Goal: Transaction & Acquisition: Subscribe to service/newsletter

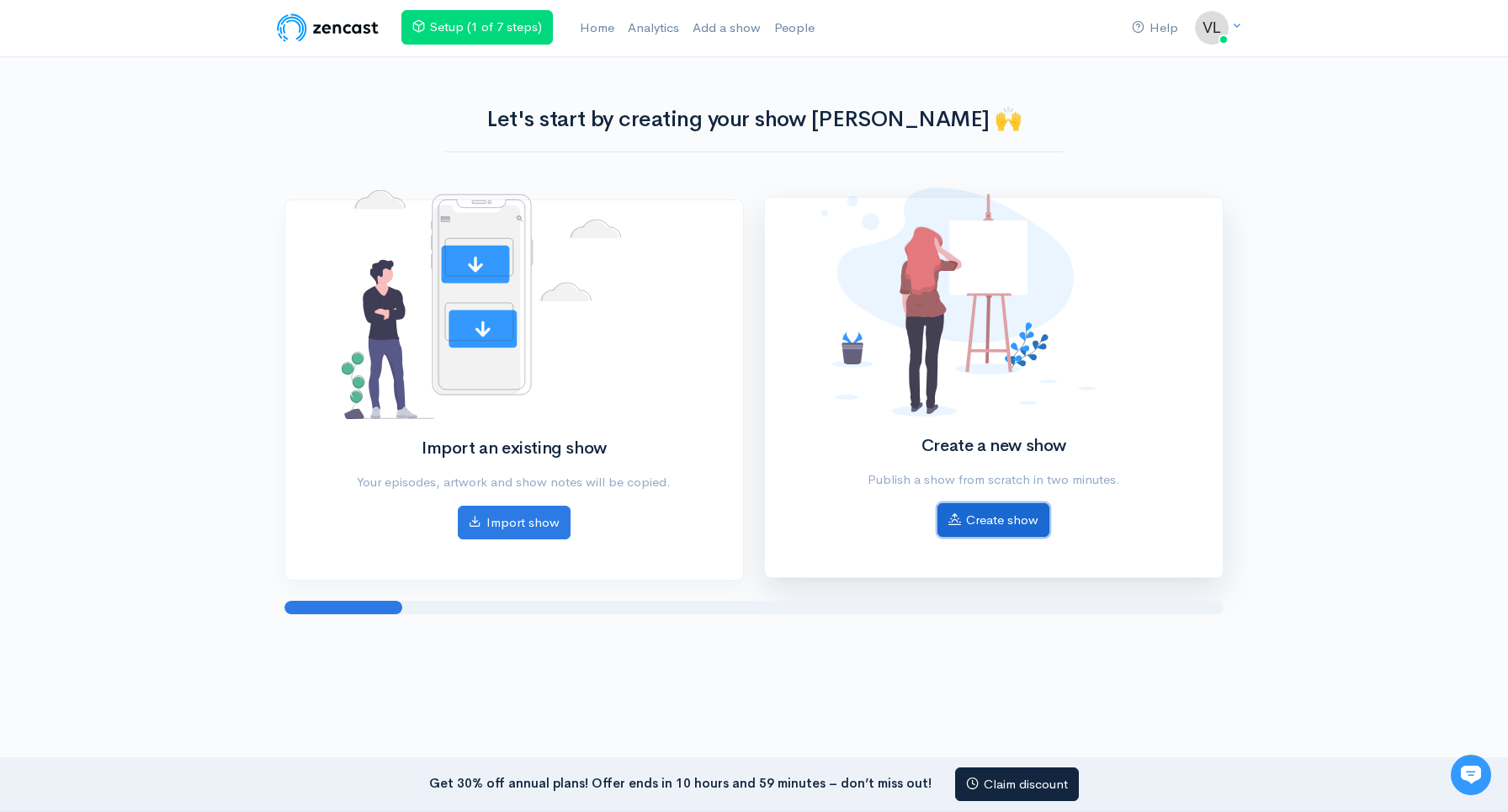
click at [988, 525] on link "Create show" at bounding box center [993, 520] width 112 height 35
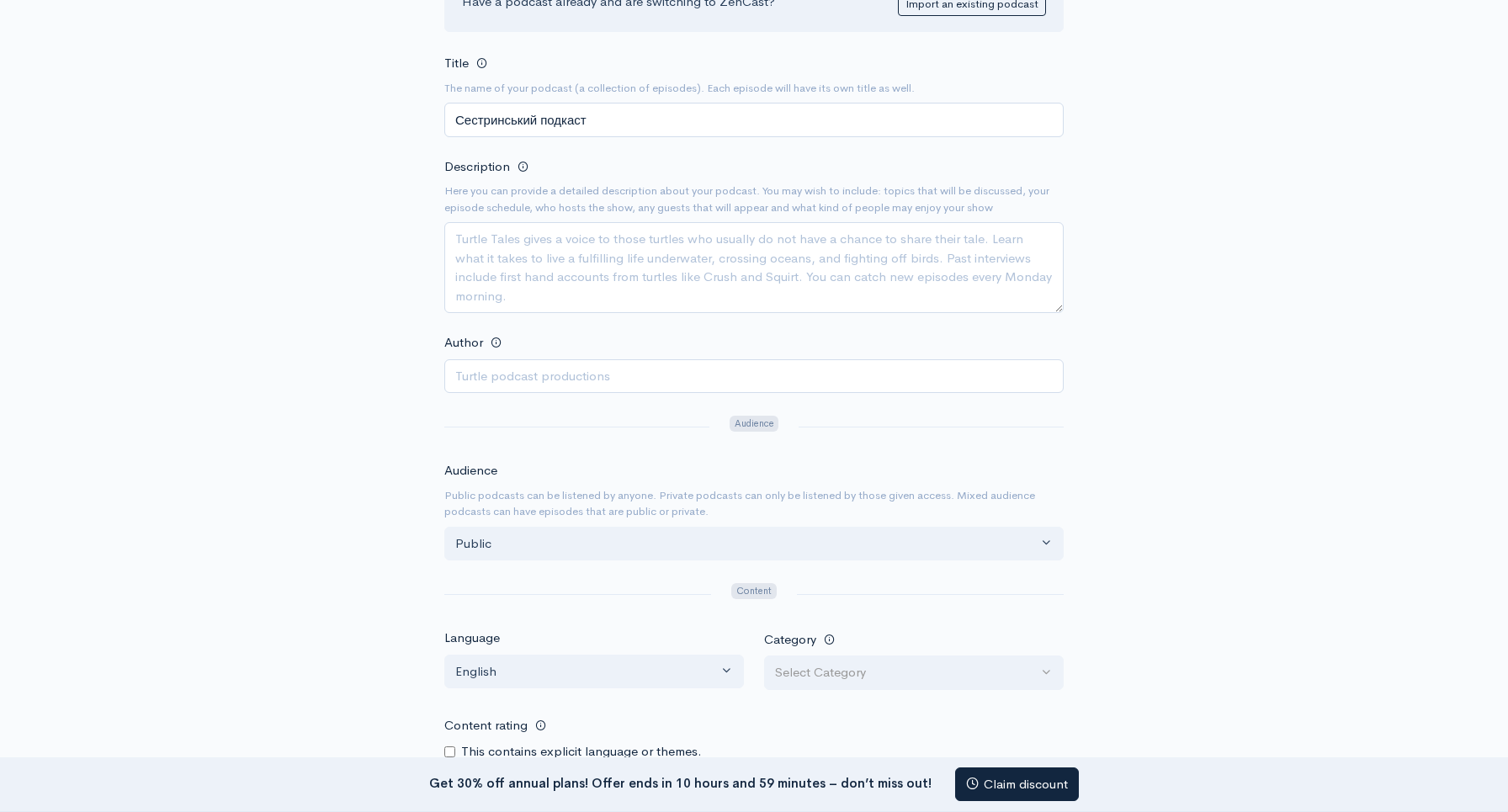
scroll to position [247, 0]
type input "Сестринський подкаст"
click at [653, 392] on form "Title The name of your podcast (a collection of episodes). Each episode will ha…" at bounding box center [753, 590] width 619 height 1082
click at [626, 372] on input "Author" at bounding box center [753, 373] width 619 height 35
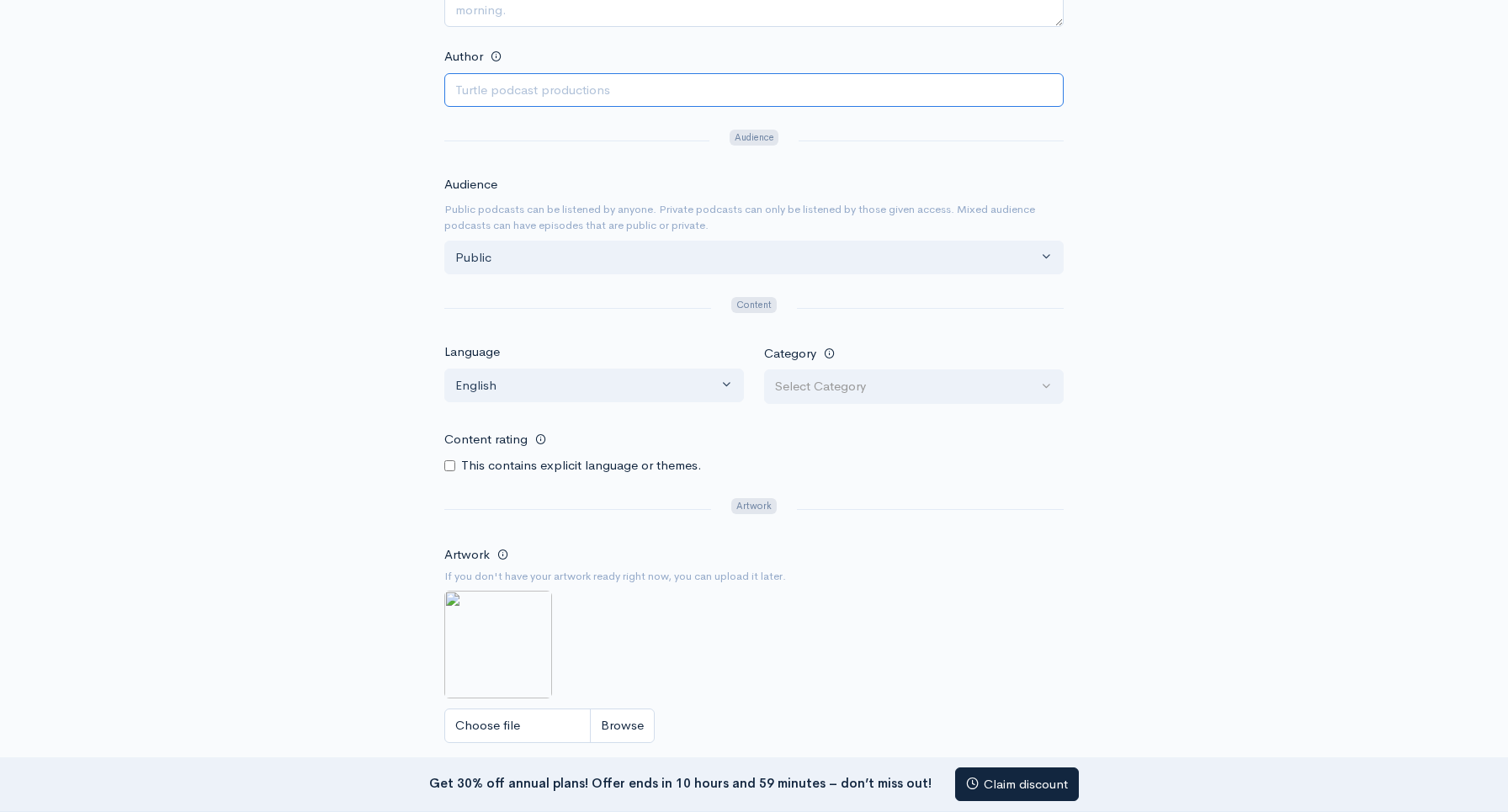
scroll to position [544, 0]
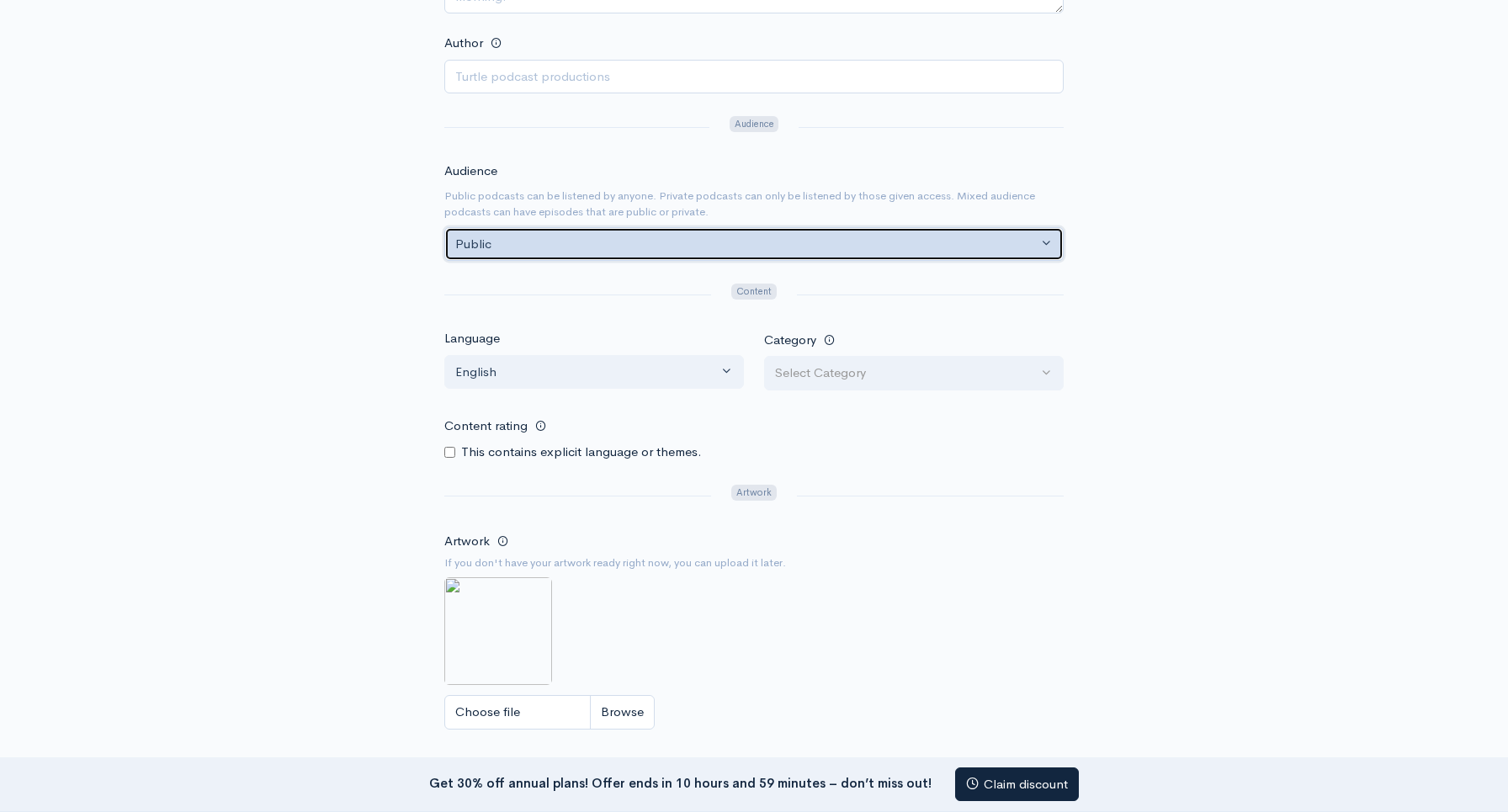
click at [602, 242] on div "Public" at bounding box center [747, 244] width 582 height 19
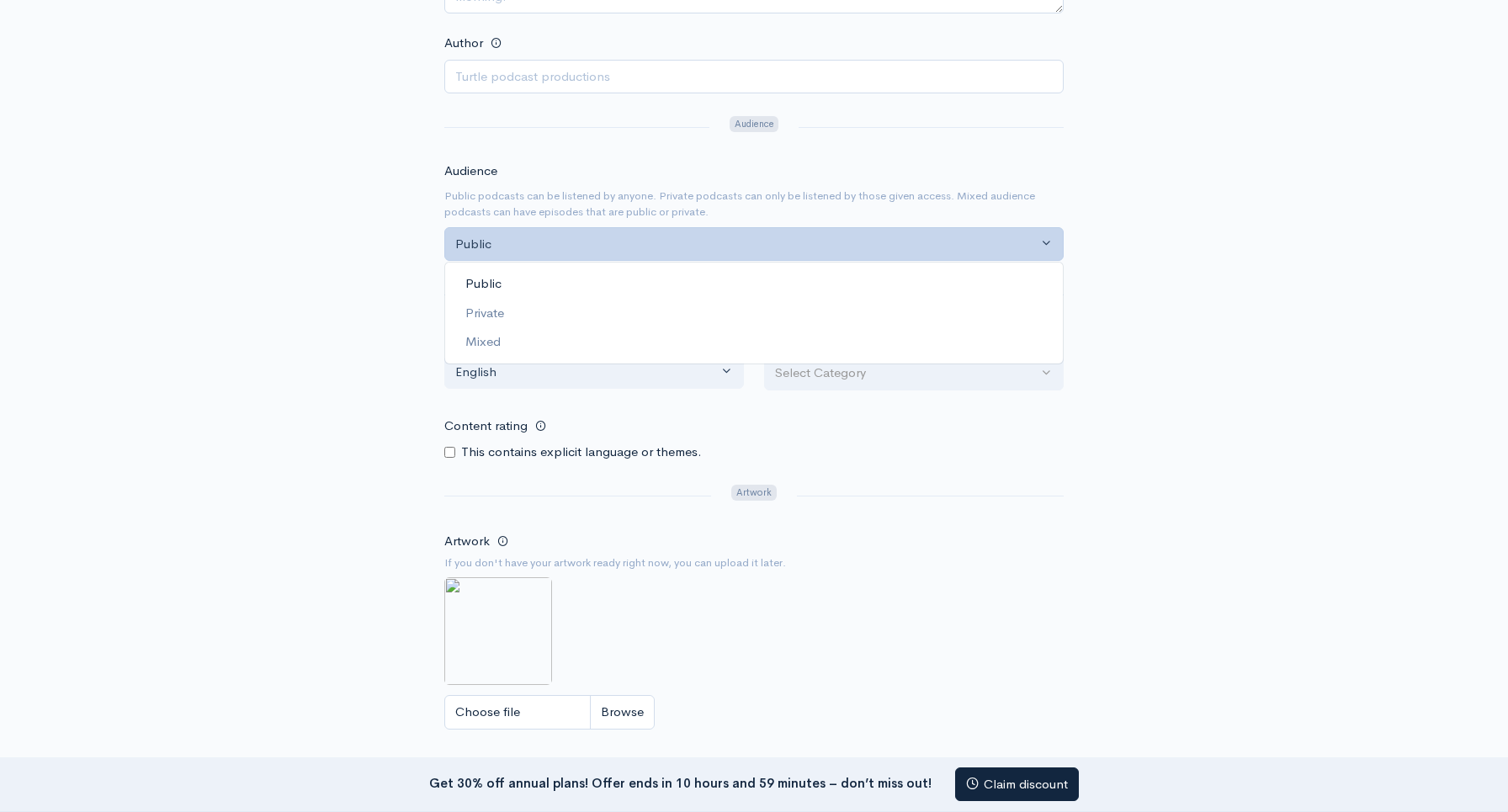
click at [620, 208] on small "Public podcasts can be listened by anyone. Private podcasts can only be listene…" at bounding box center [753, 204] width 619 height 33
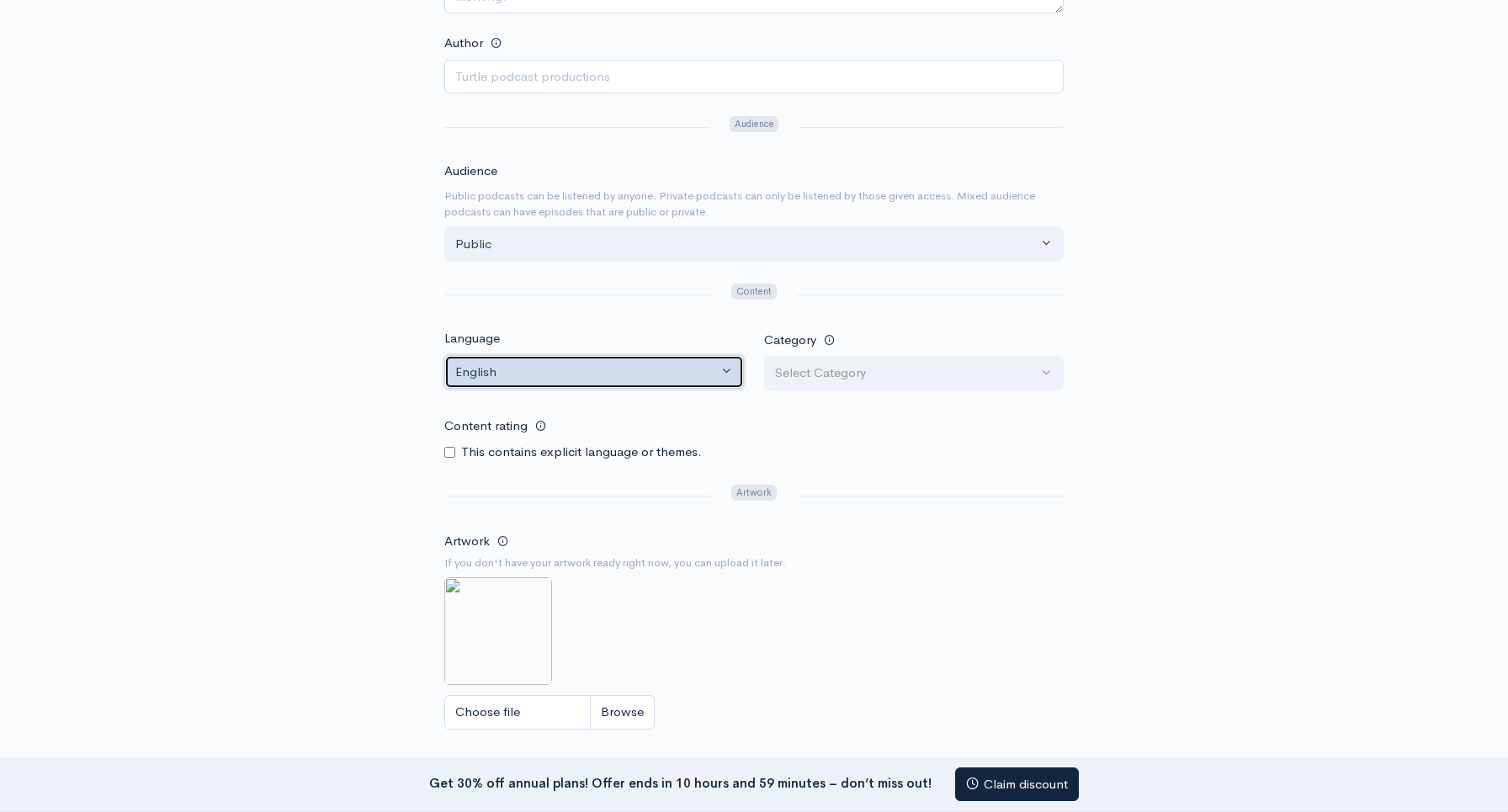
click at [558, 381] on button "English" at bounding box center [593, 372] width 299 height 35
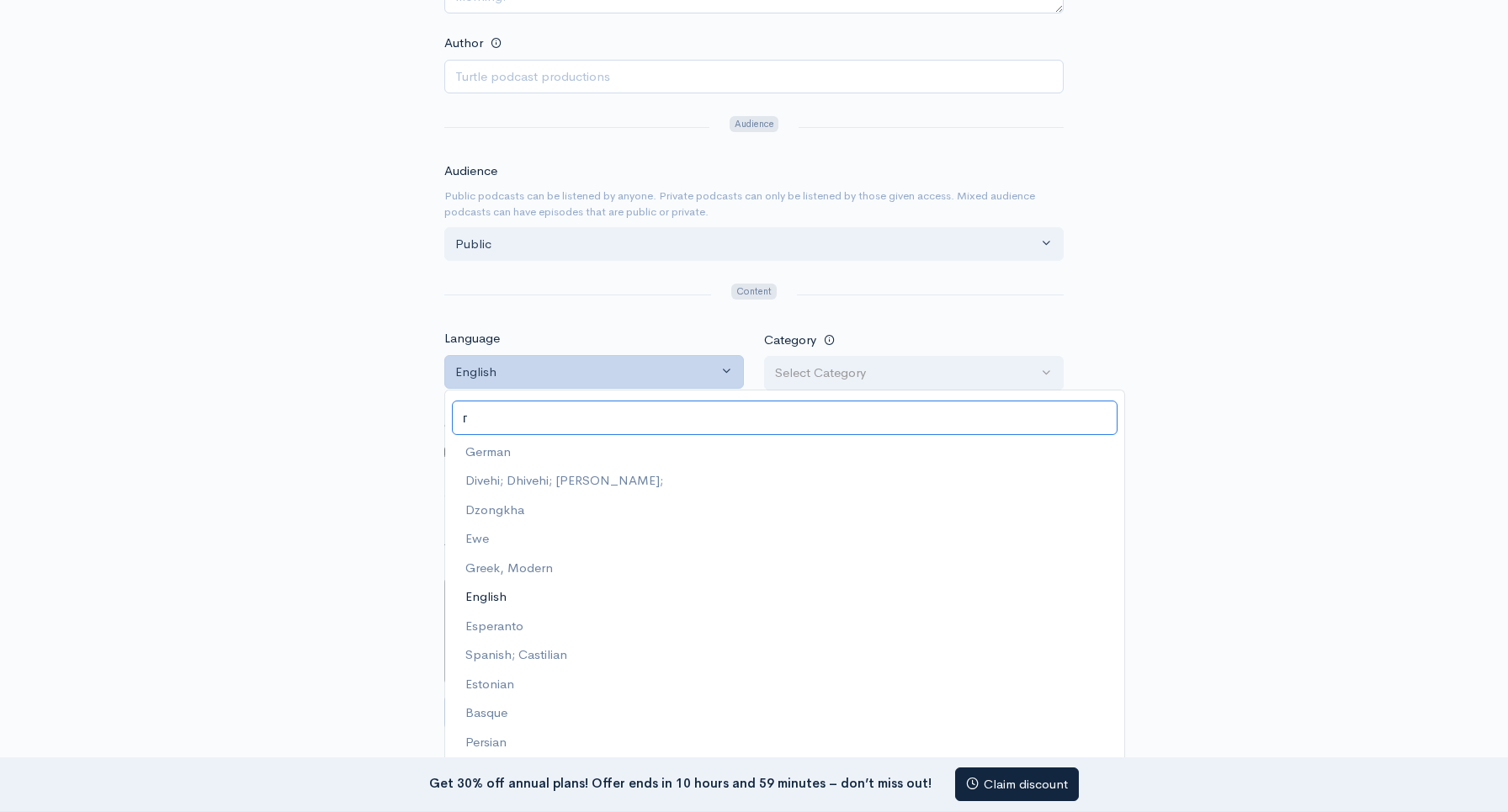
scroll to position [0, 0]
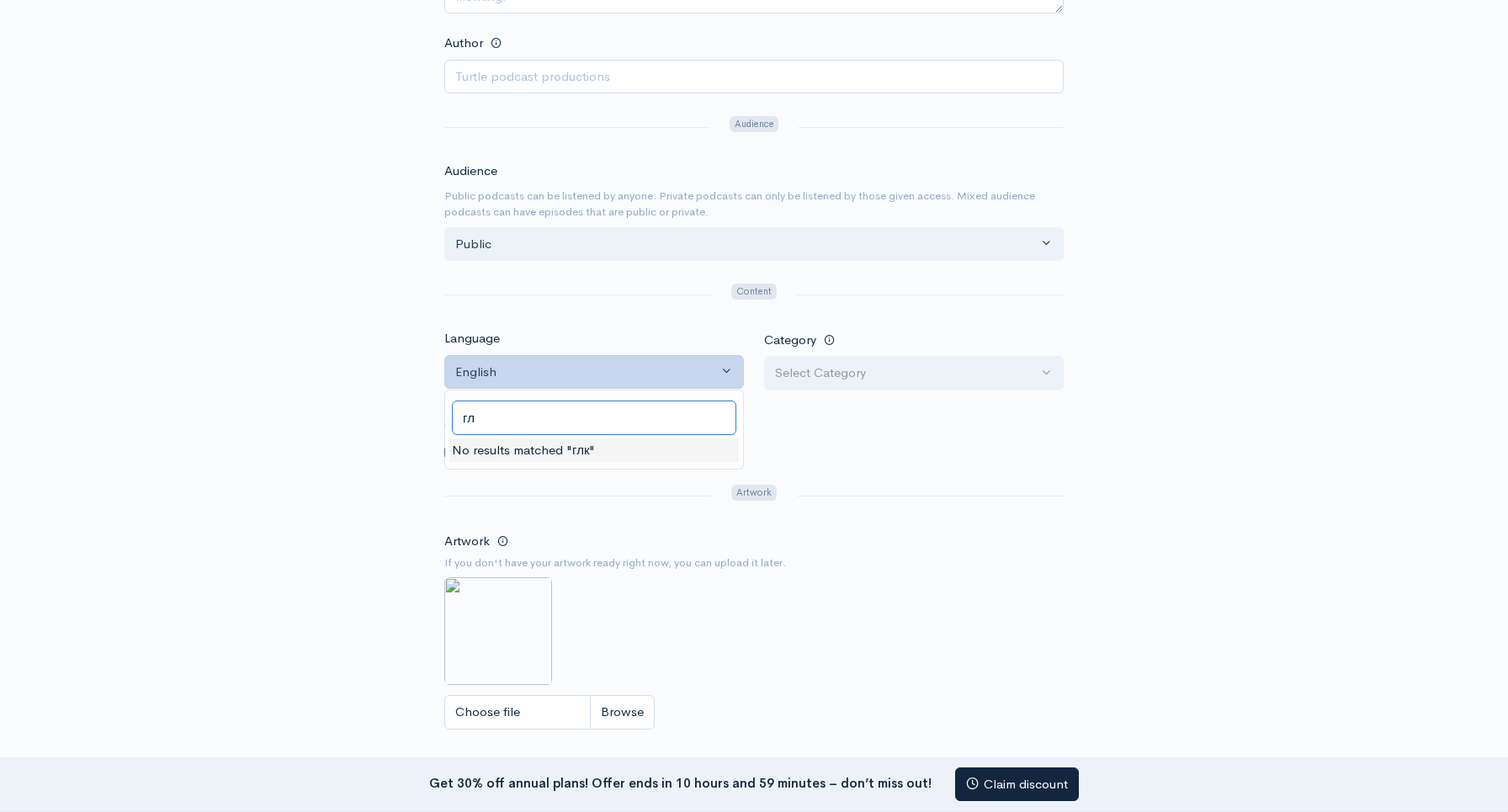
type input "г"
type input "ukra"
click at [518, 456] on link "Ukrainian" at bounding box center [594, 452] width 298 height 29
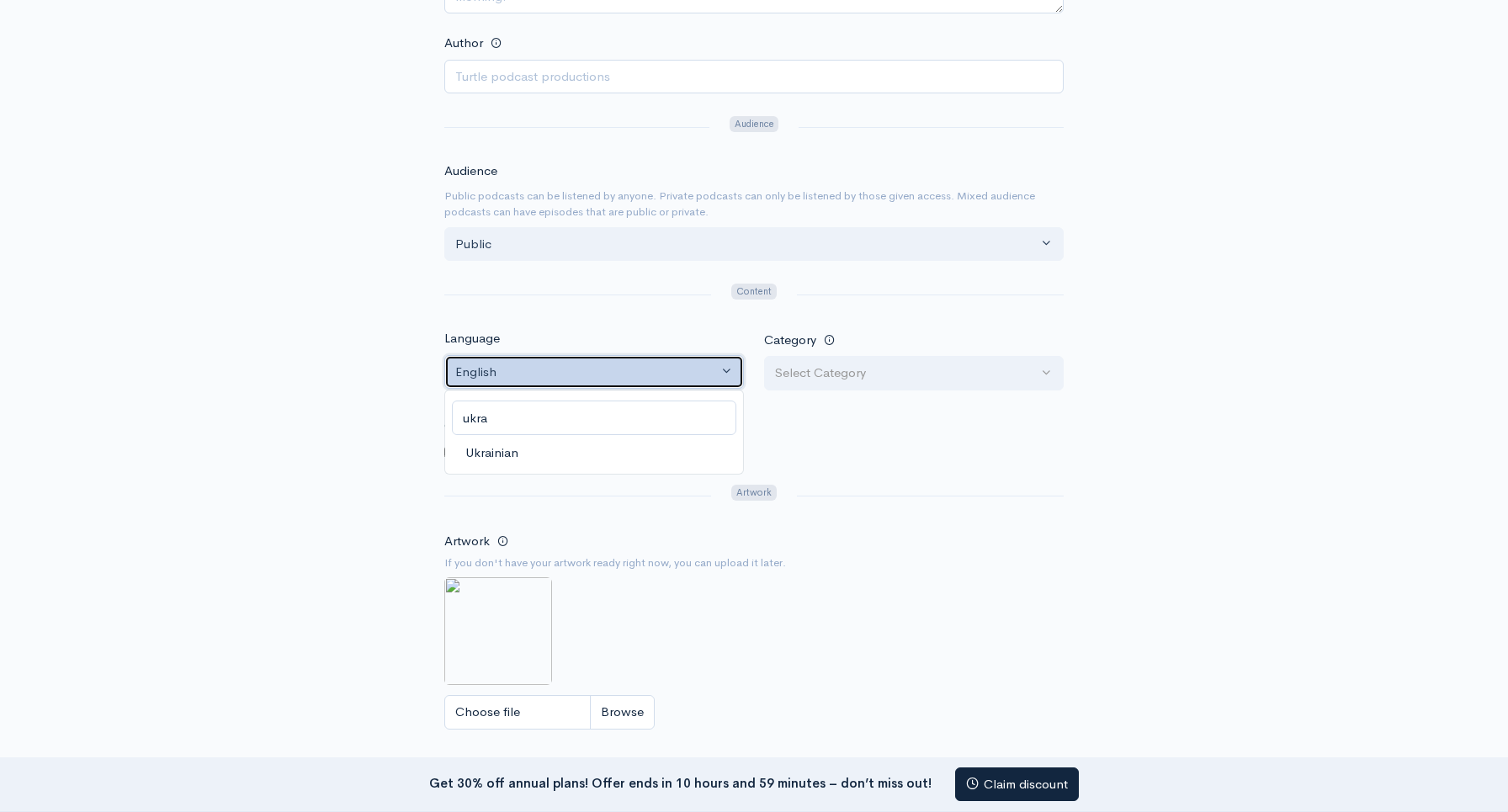
select select "uk"
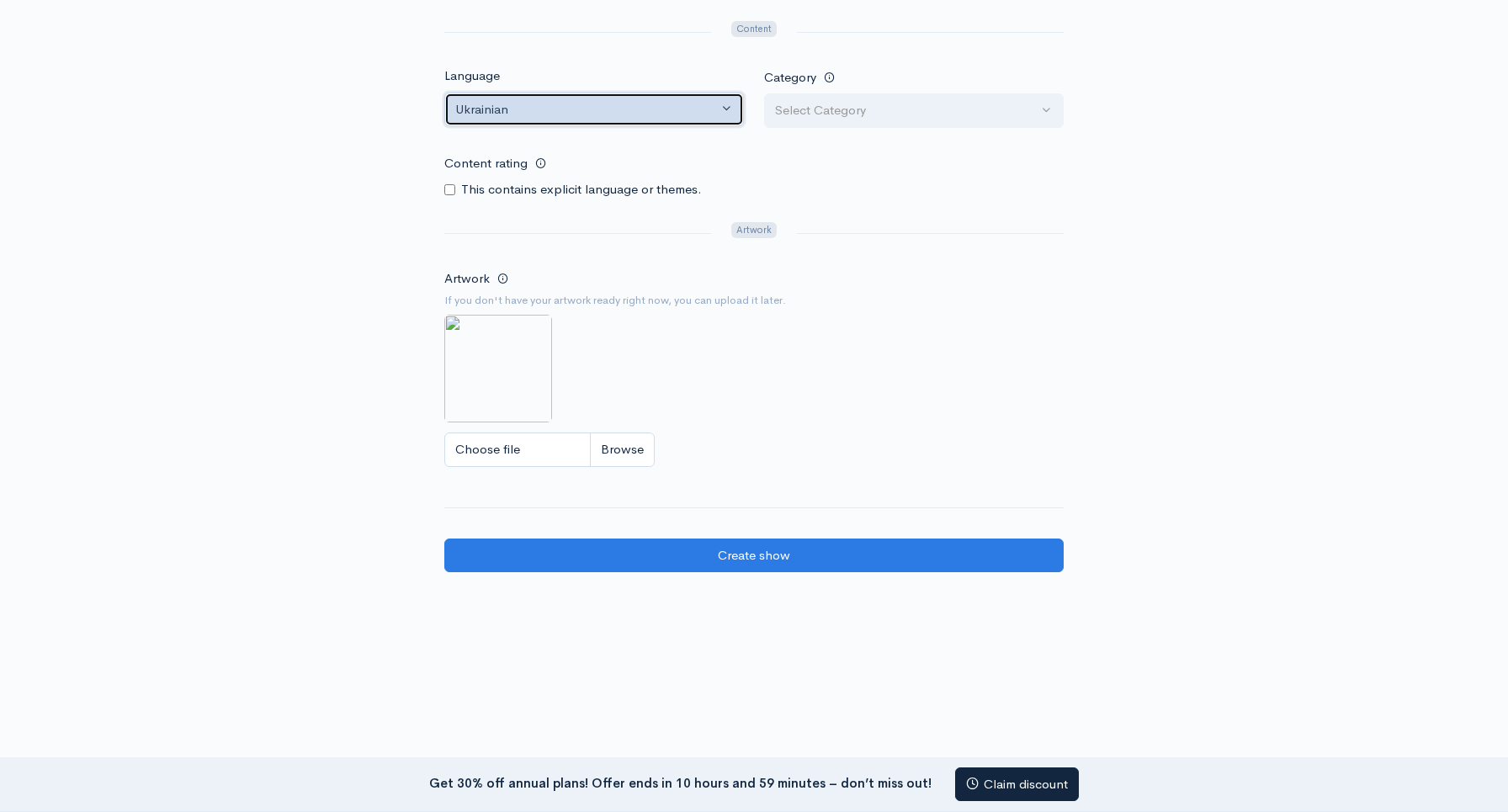
scroll to position [817, 0]
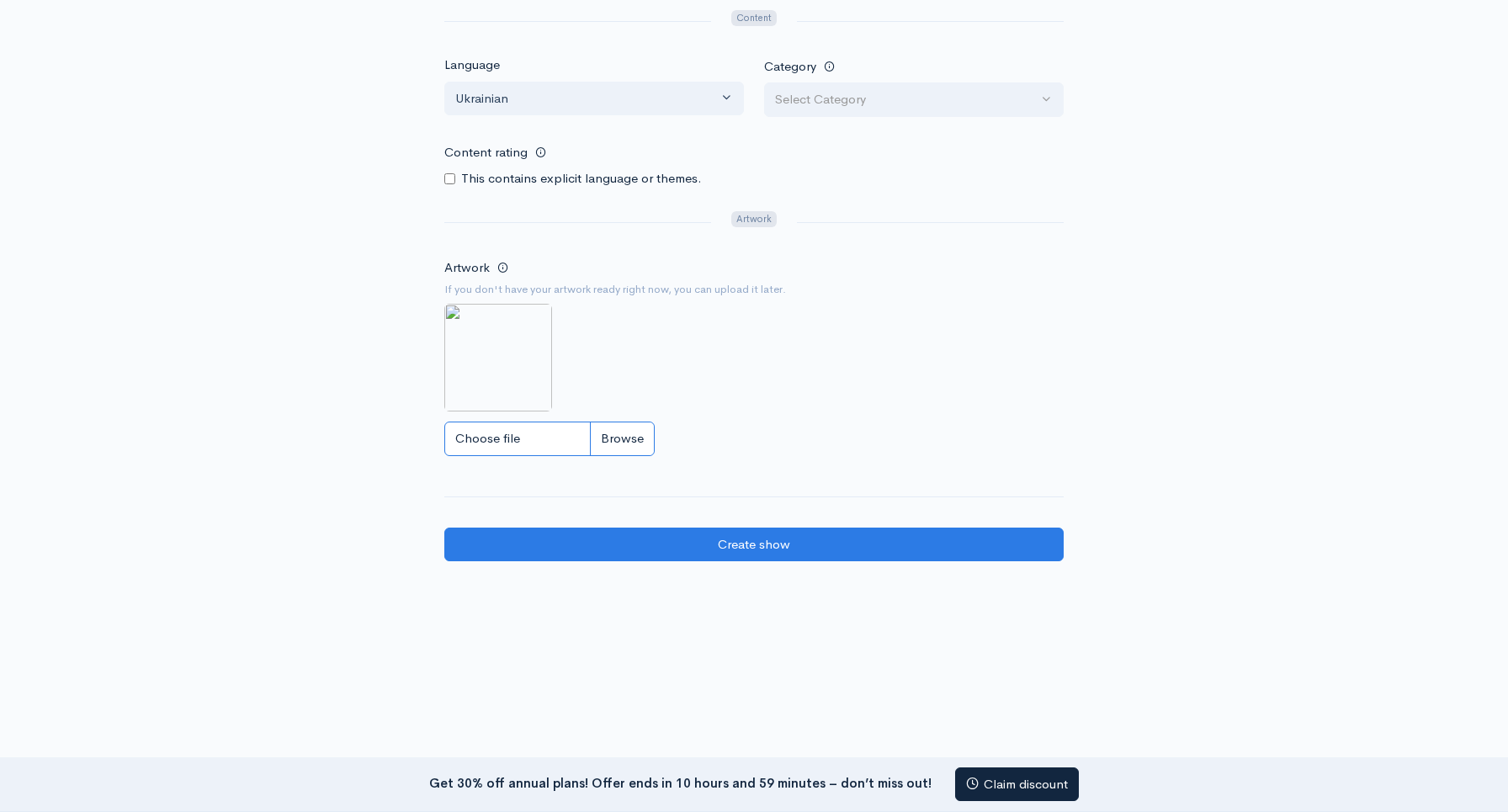
click at [618, 446] on input "Choose file" at bounding box center [548, 439] width 210 height 35
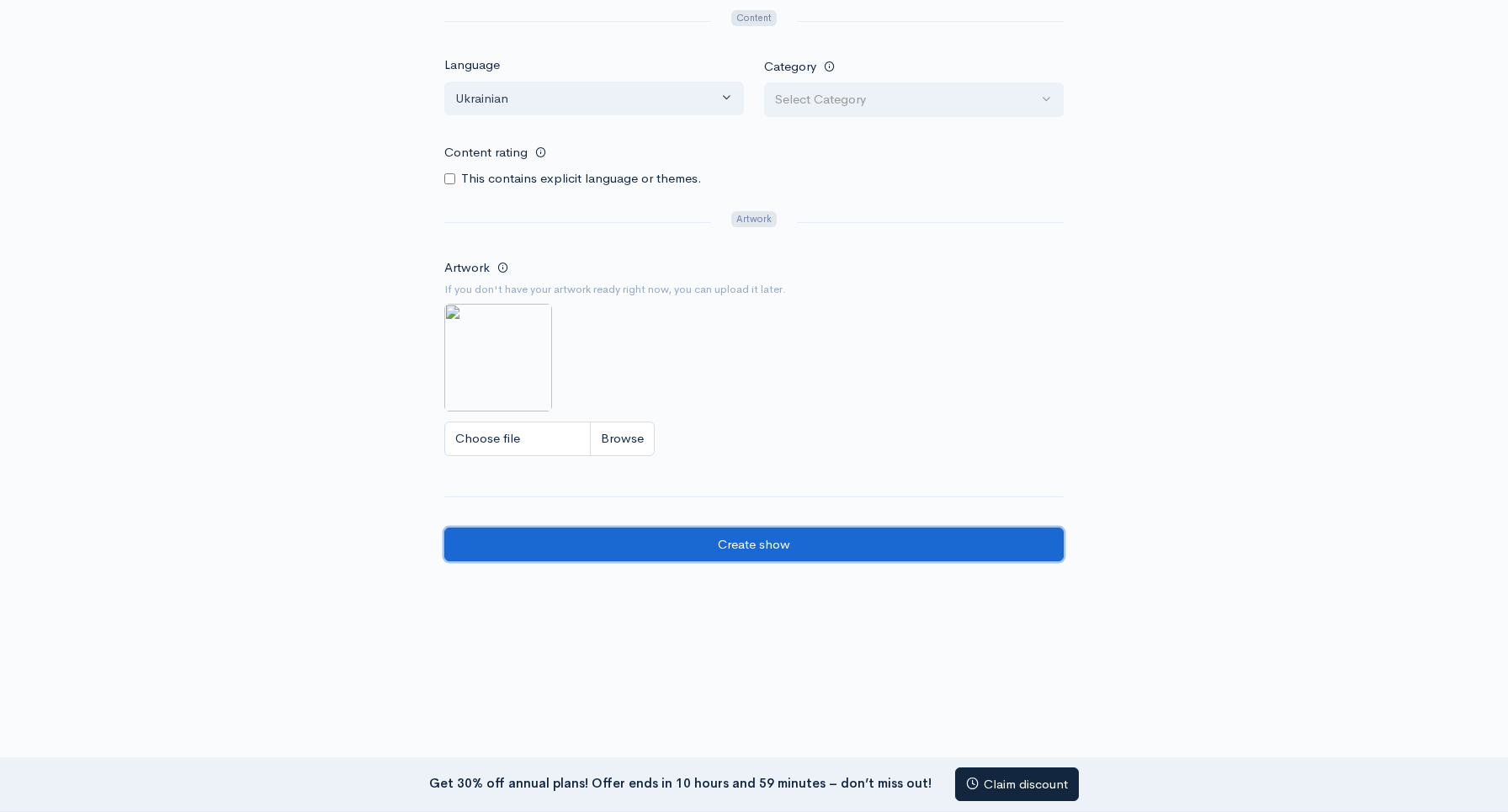
click at [877, 532] on input "Create show" at bounding box center [753, 545] width 619 height 35
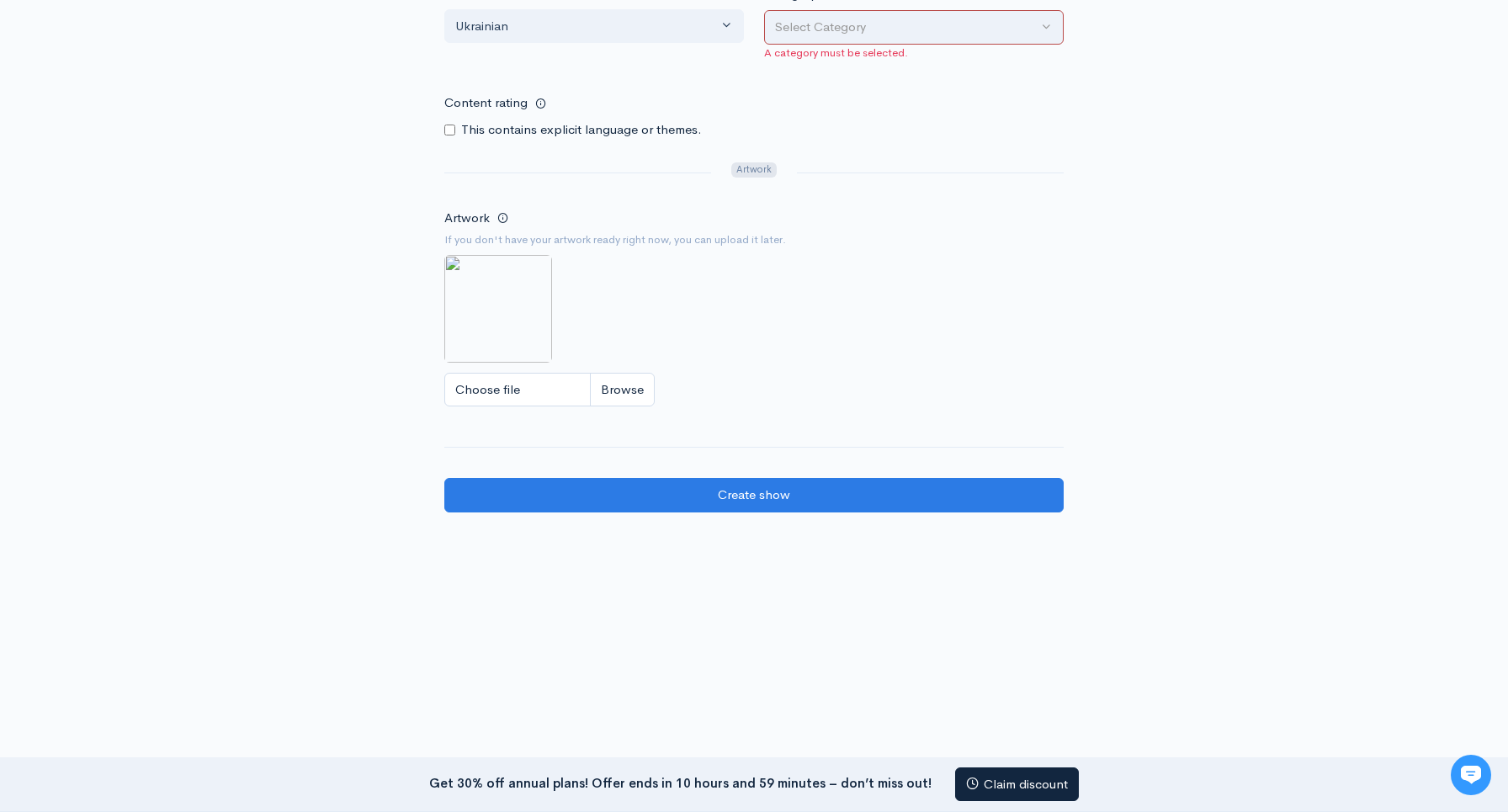
scroll to position [267, 0]
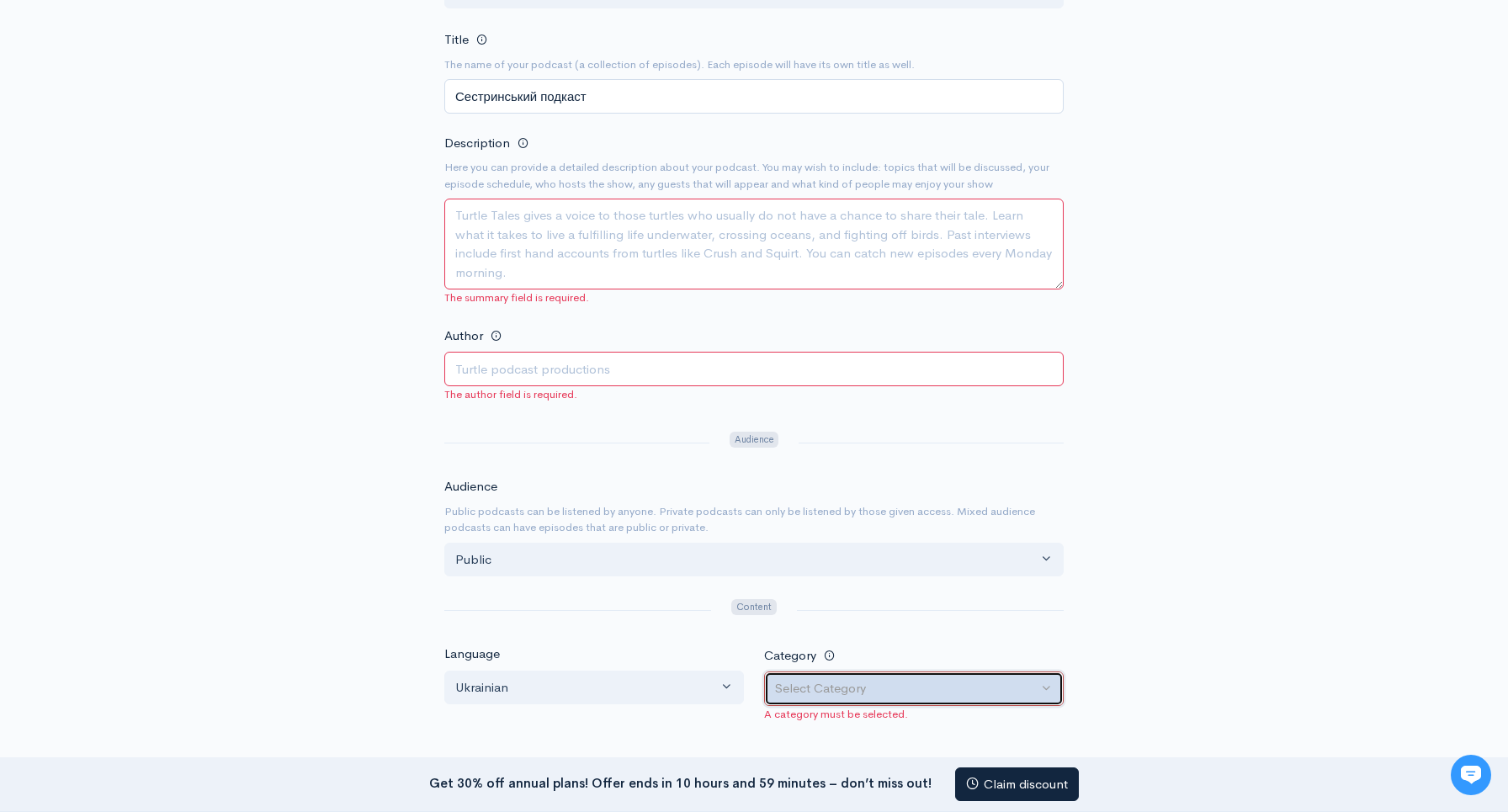
click at [868, 683] on div "Select Category" at bounding box center [906, 688] width 263 height 19
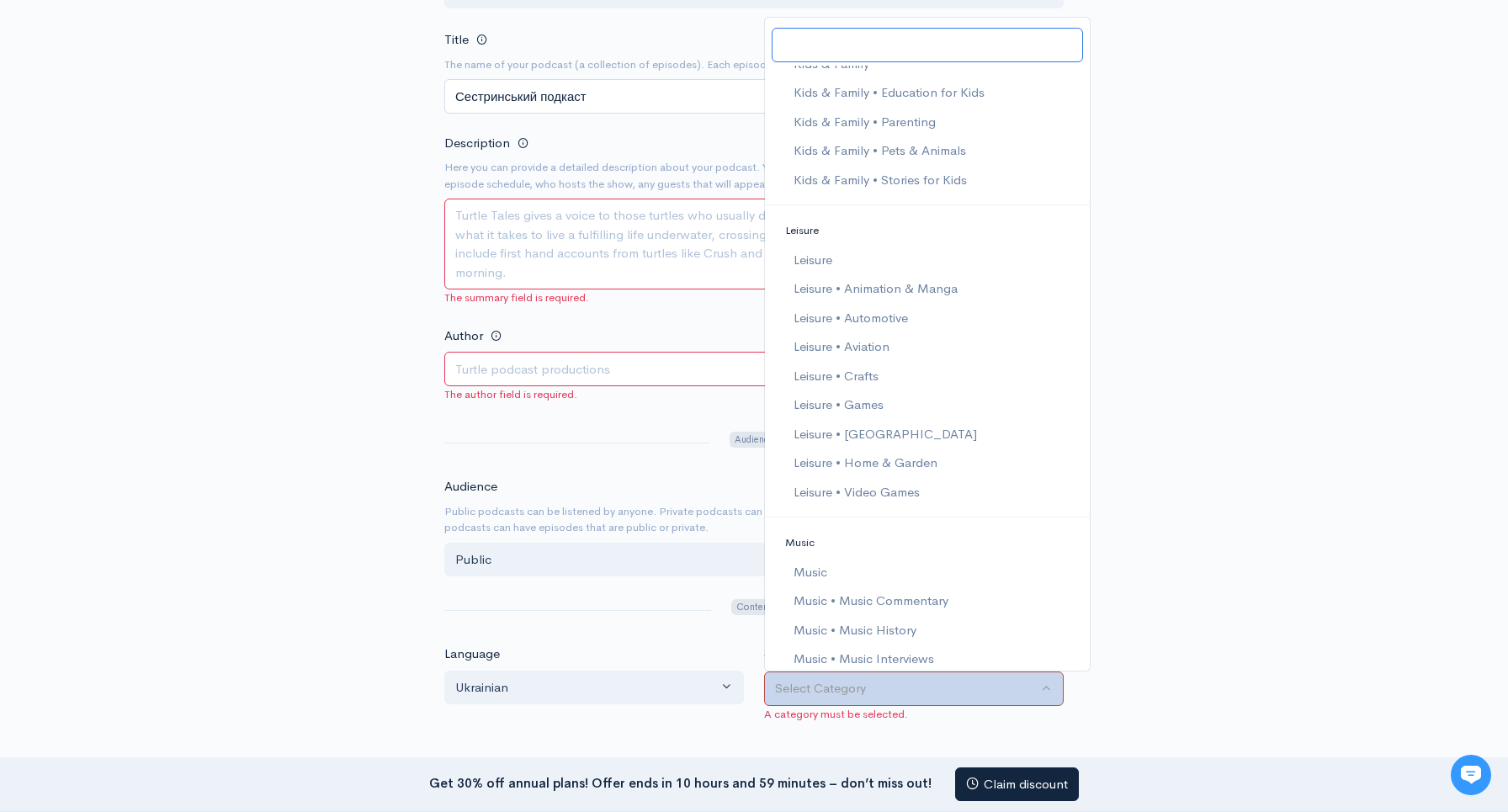
scroll to position [1618, 0]
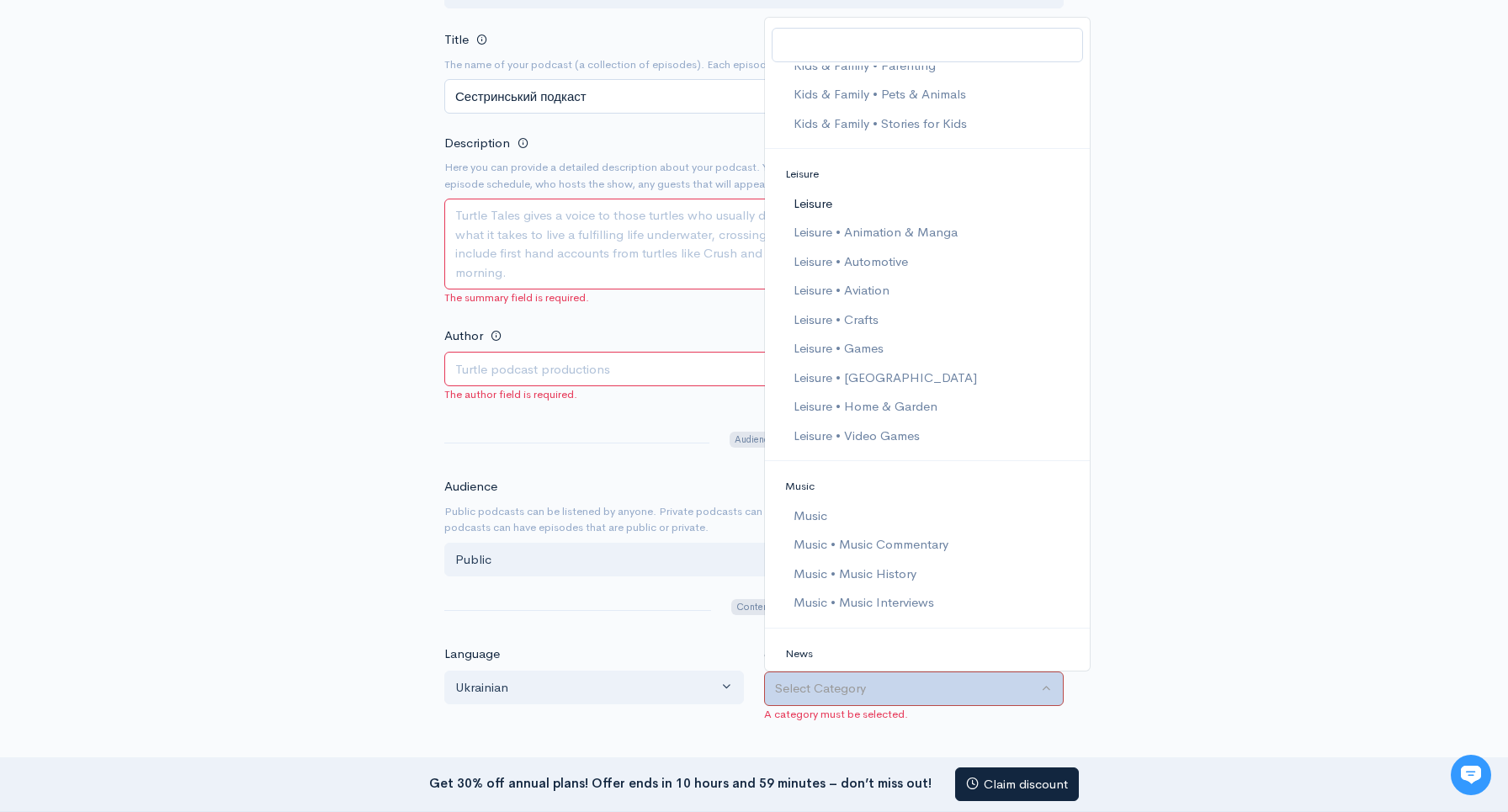
click at [840, 200] on link "Leisure" at bounding box center [927, 204] width 325 height 29
select select "Leisure"
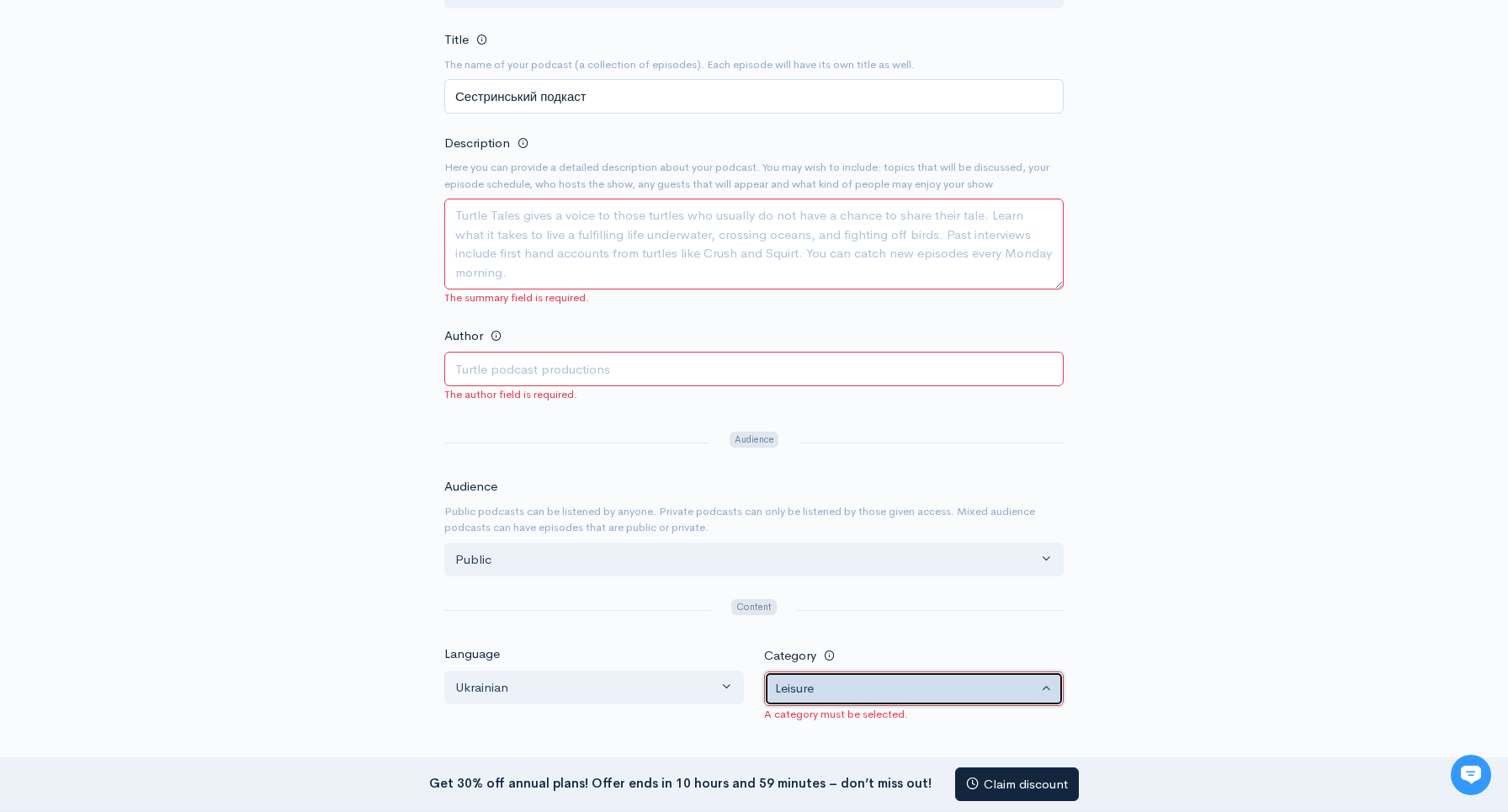
scroll to position [0, 0]
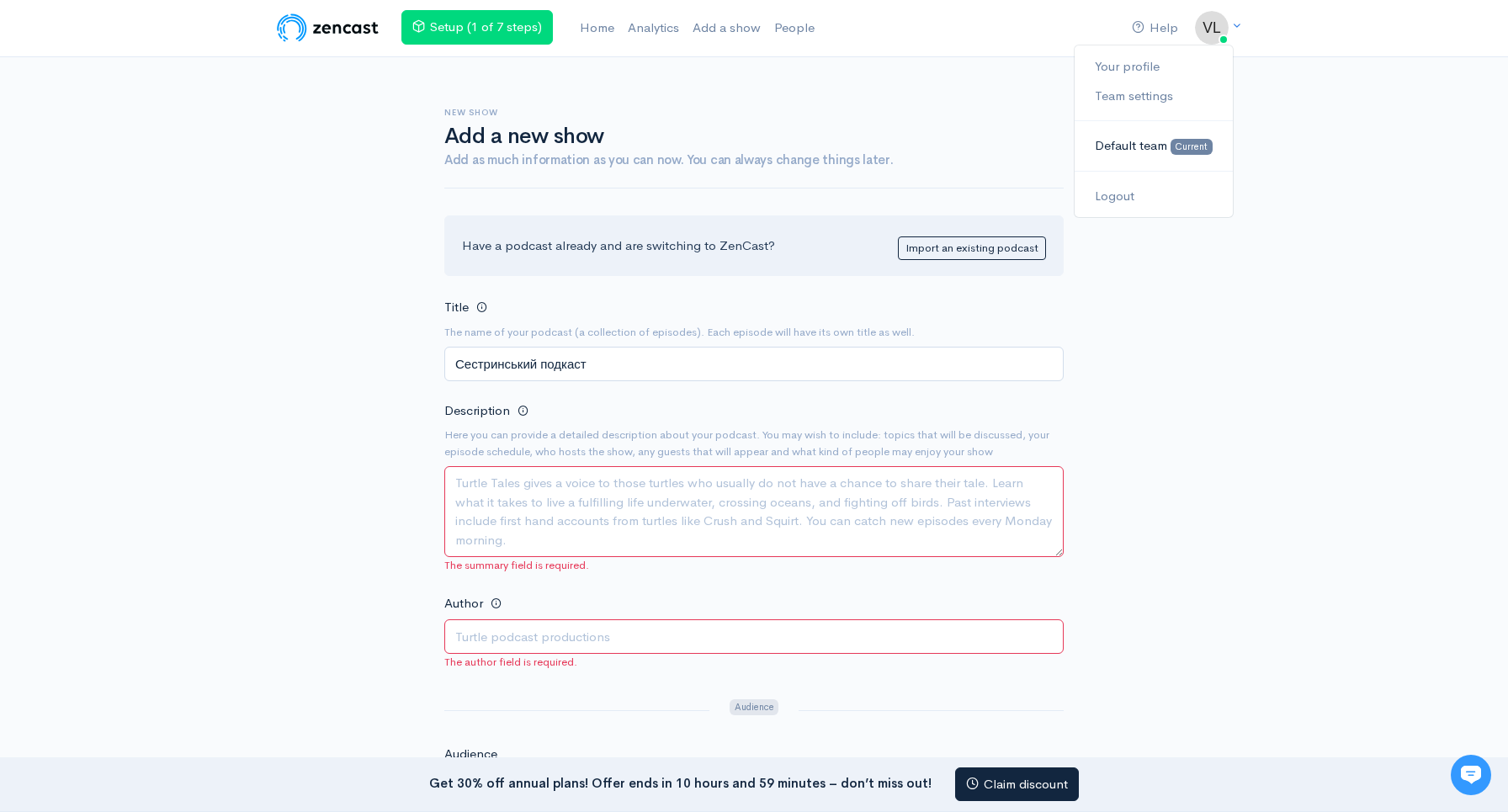
click at [1175, 140] on span "Current" at bounding box center [1191, 147] width 42 height 16
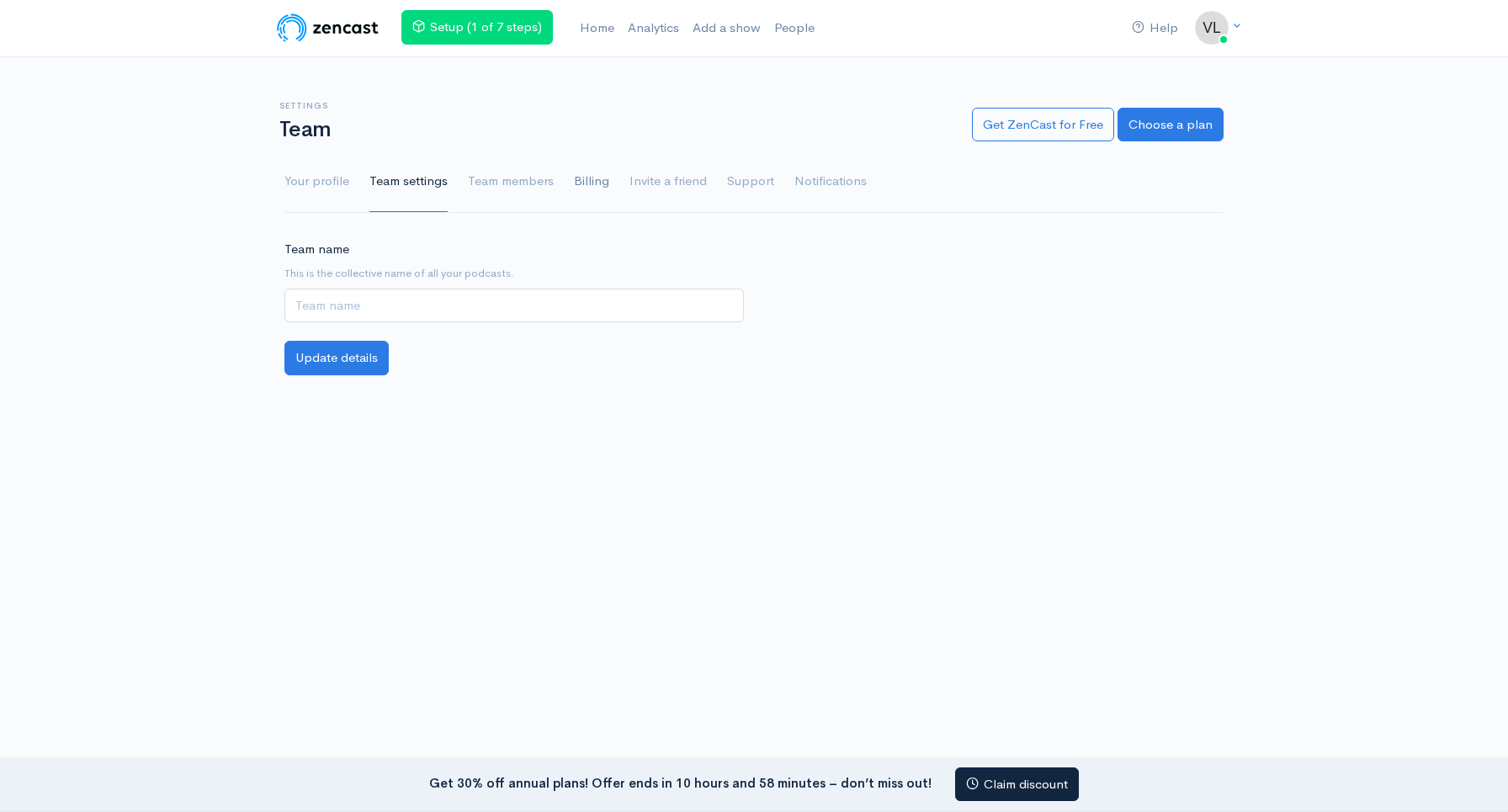
click at [579, 175] on link "Billing" at bounding box center [591, 182] width 35 height 61
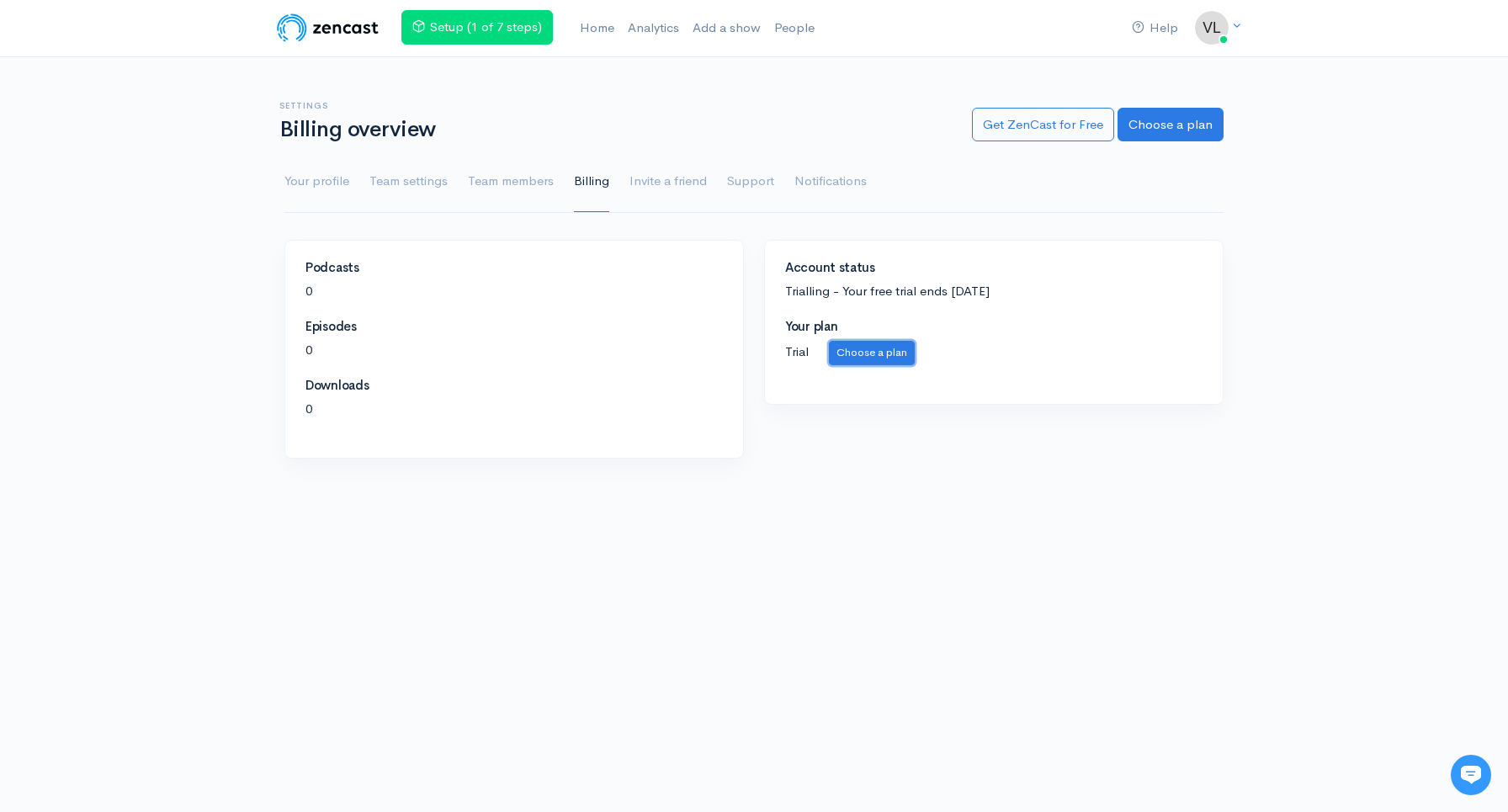
click at [880, 352] on link "Choose a plan" at bounding box center [871, 353] width 85 height 25
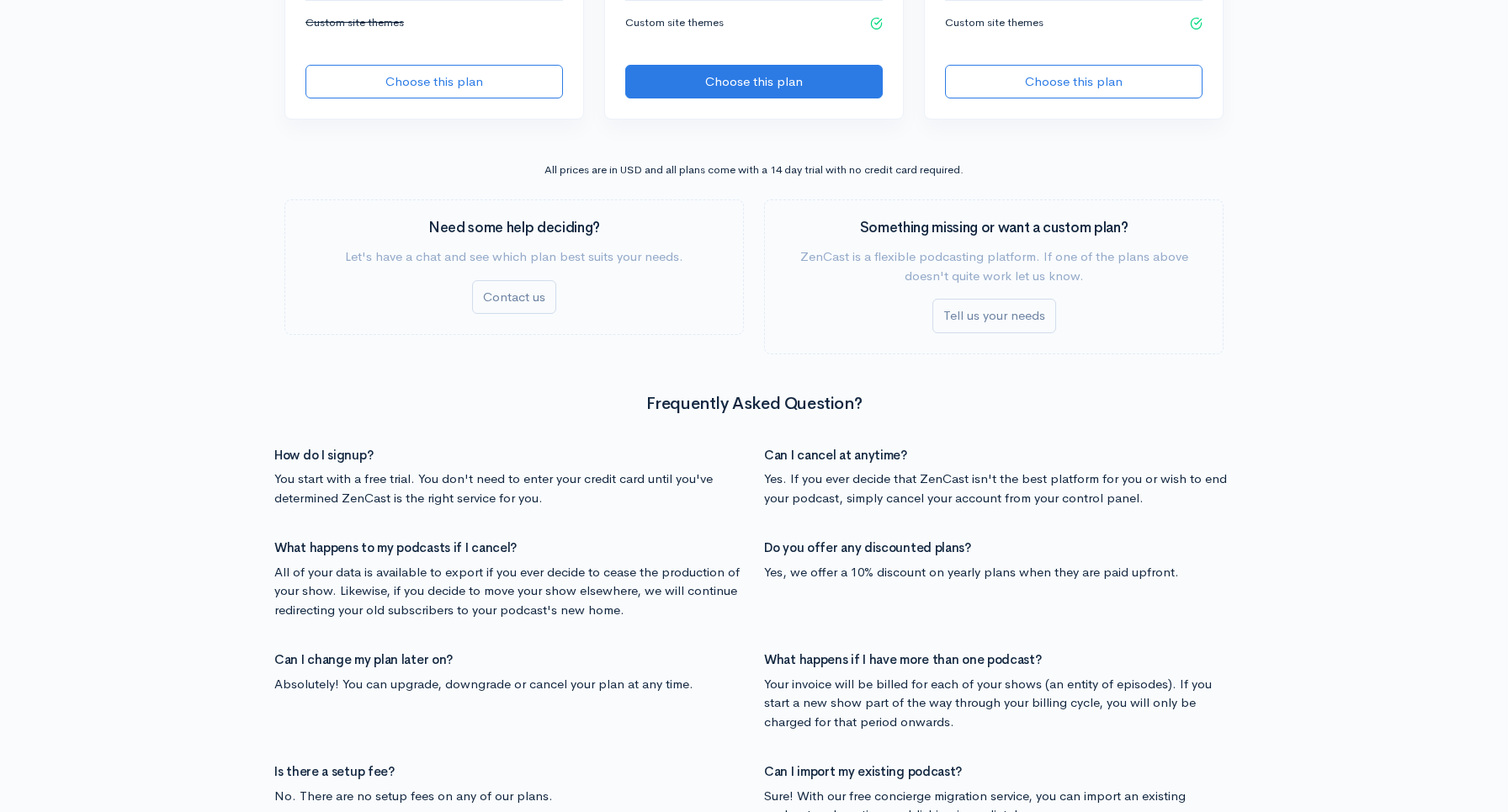
scroll to position [1905, 0]
